Goal: Navigation & Orientation: Understand site structure

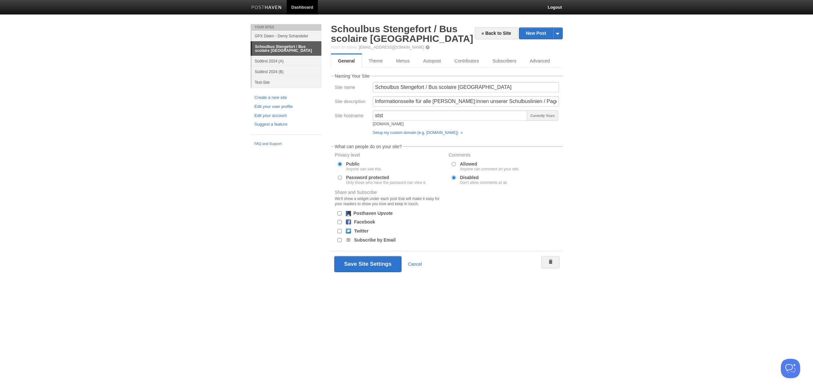
click at [617, 153] on body "Dashboard Logout Page saved × Your Sites GPX Daten - Demy Schandeler Schoulbus …" at bounding box center [406, 148] width 813 height 296
click at [380, 62] on link "Theme" at bounding box center [376, 60] width 28 height 13
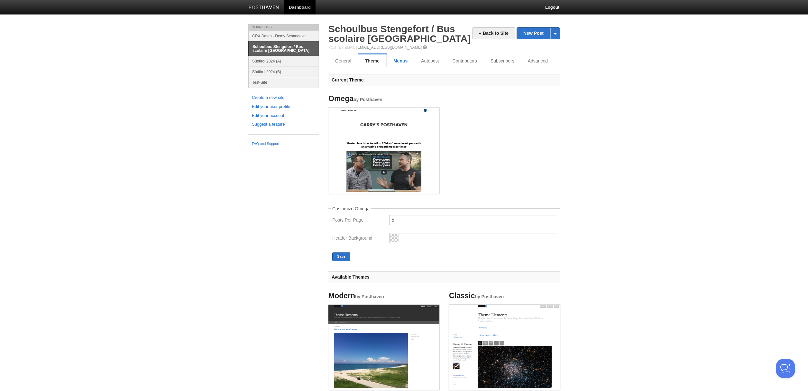
click at [400, 61] on link "Menus" at bounding box center [401, 60] width 28 height 13
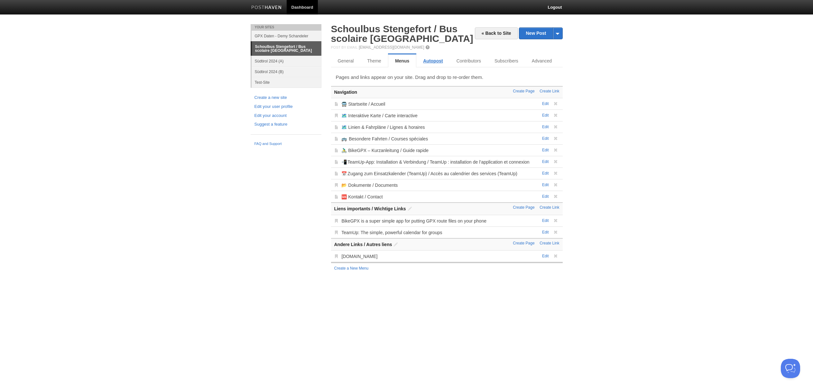
click at [433, 61] on link "Autopost" at bounding box center [432, 60] width 33 height 13
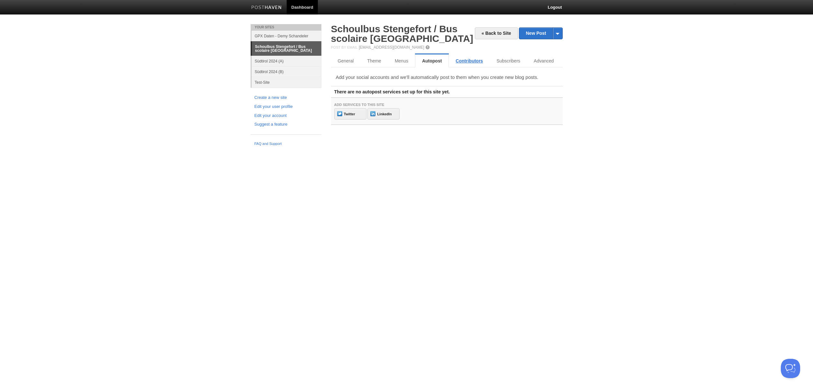
click at [465, 62] on link "Contributors" at bounding box center [469, 60] width 41 height 13
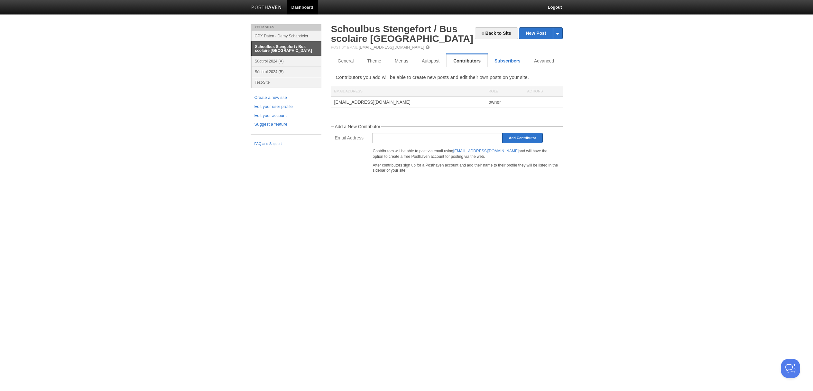
click at [508, 61] on link "Subscribers" at bounding box center [508, 60] width 40 height 13
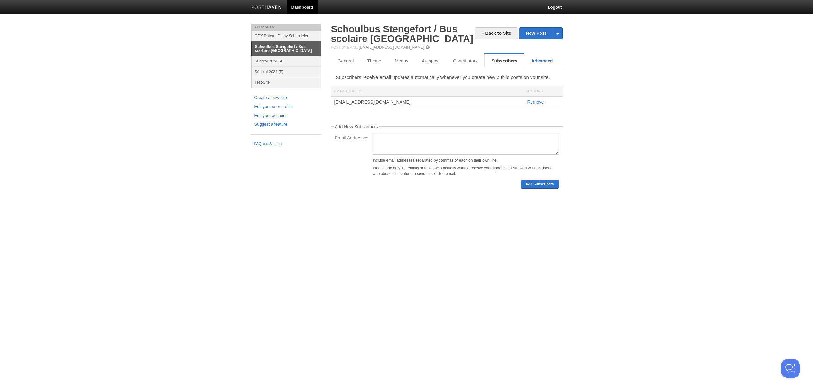
click at [544, 63] on link "Advanced" at bounding box center [542, 60] width 35 height 13
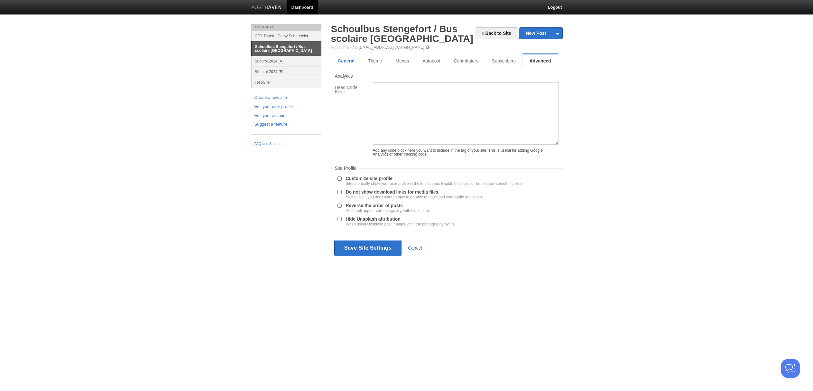
click at [350, 62] on link "General" at bounding box center [346, 60] width 30 height 13
